Goal: Use online tool/utility: Utilize a website feature to perform a specific function

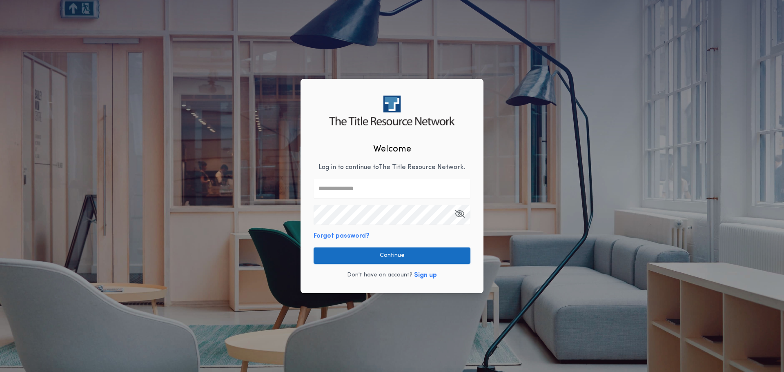
type input "**********"
click at [393, 259] on button "Continue" at bounding box center [392, 255] width 157 height 16
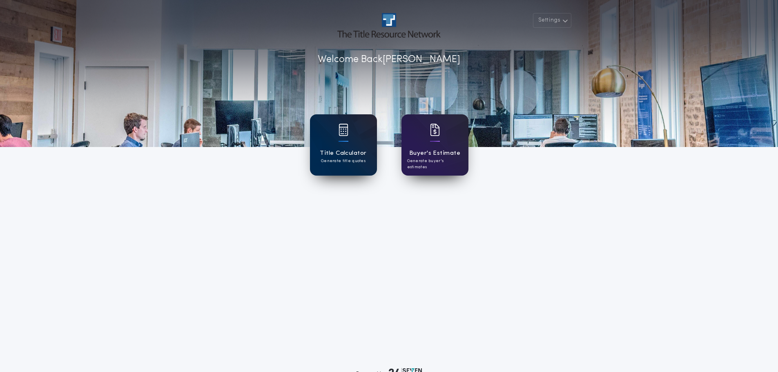
click at [342, 149] on h1 "Title Calculator" at bounding box center [343, 153] width 47 height 9
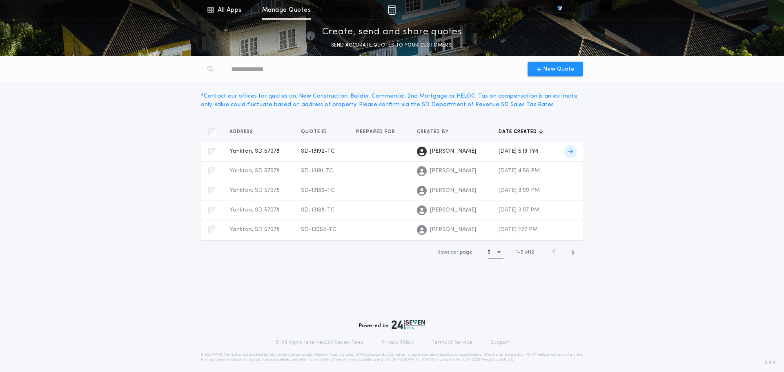
click at [234, 151] on span "Yankton, SD 57078" at bounding box center [254, 151] width 50 height 6
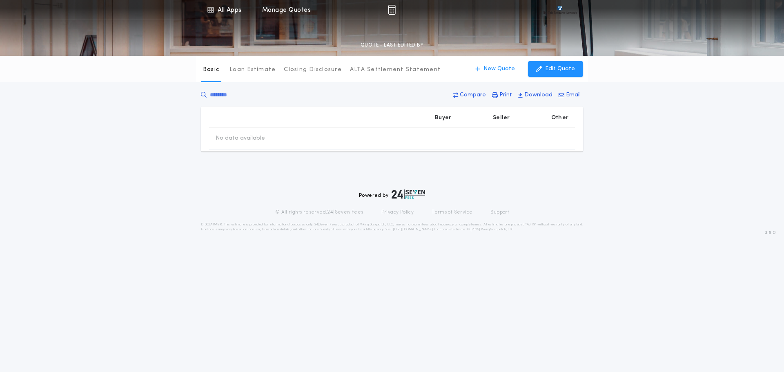
type input "********"
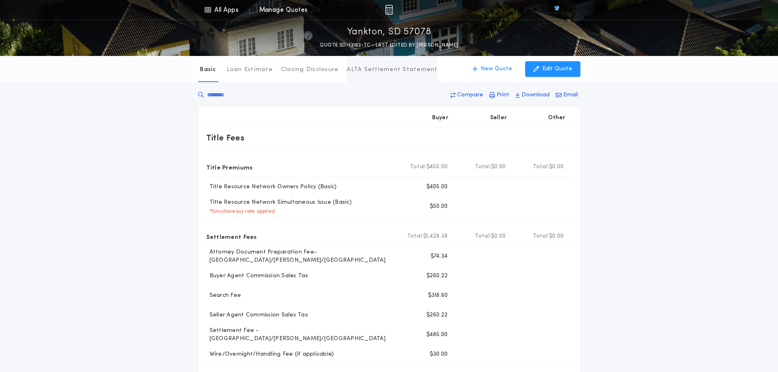
click at [365, 70] on p "ALTA Settlement Statement" at bounding box center [392, 70] width 91 height 8
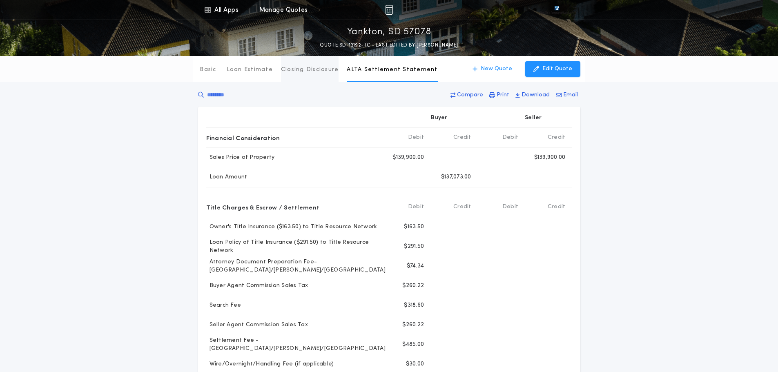
click at [309, 69] on p "Closing Disclosure" at bounding box center [310, 70] width 58 height 8
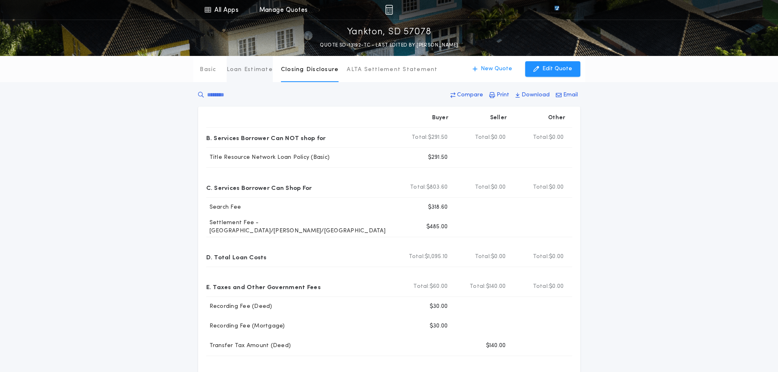
click at [243, 67] on p "Loan Estimate" at bounding box center [250, 70] width 46 height 8
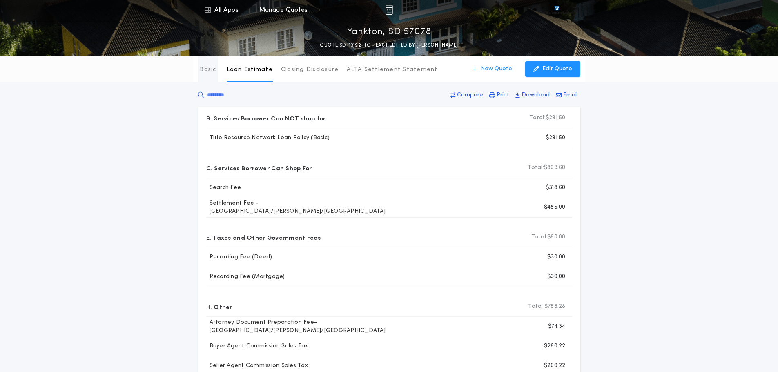
click at [203, 69] on p "Basic" at bounding box center [208, 70] width 16 height 8
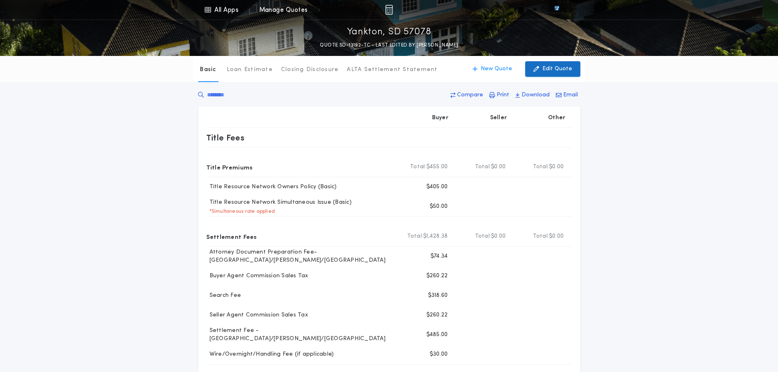
click at [557, 68] on p "Edit Quote" at bounding box center [557, 69] width 30 height 8
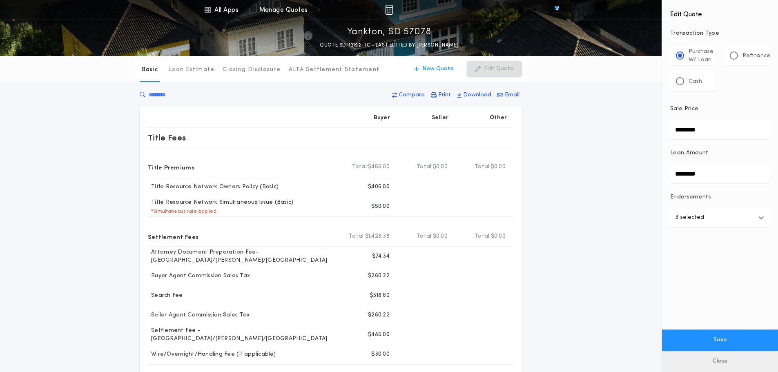
click at [709, 361] on button "Close" at bounding box center [720, 361] width 116 height 21
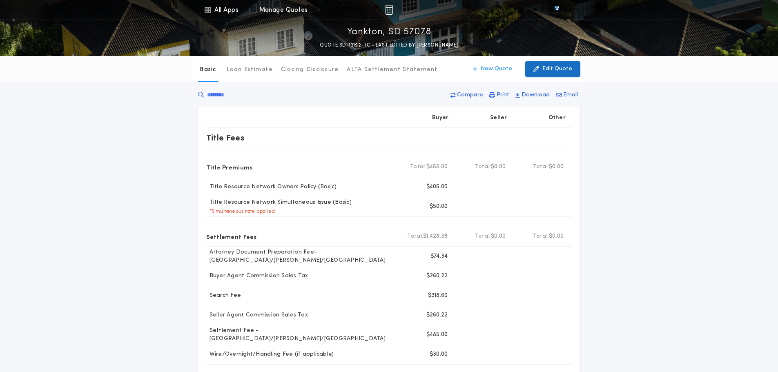
click at [558, 67] on p "Edit Quote" at bounding box center [557, 69] width 30 height 8
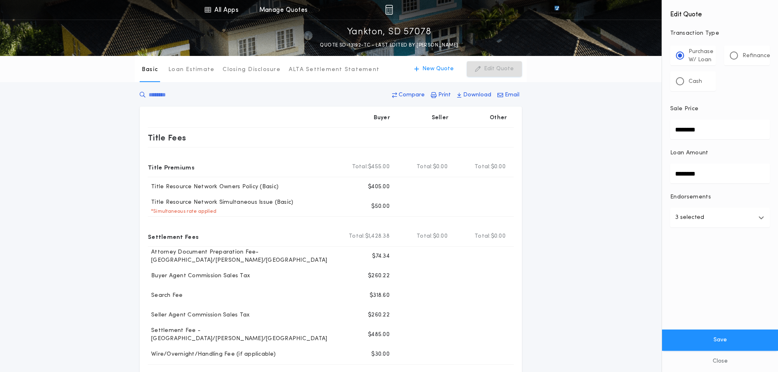
click at [759, 217] on icon "button" at bounding box center [761, 217] width 6 height 7
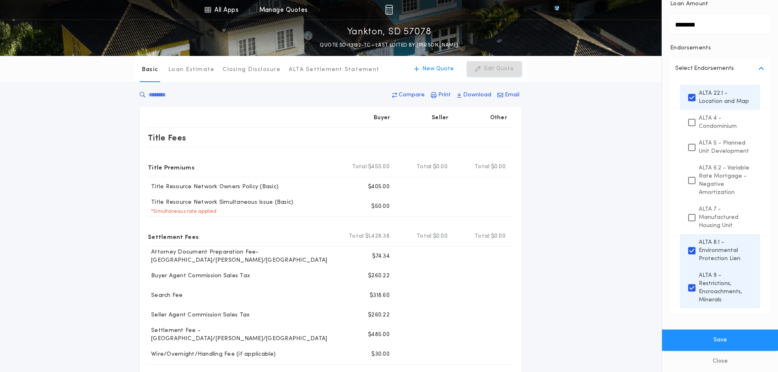
scroll to position [163, 0]
click at [714, 360] on button "Close" at bounding box center [720, 361] width 116 height 21
type input "********"
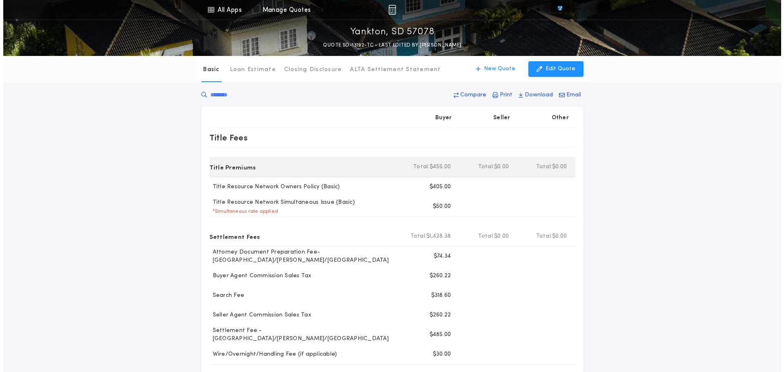
scroll to position [0, 0]
